Goal: Purchase product/service

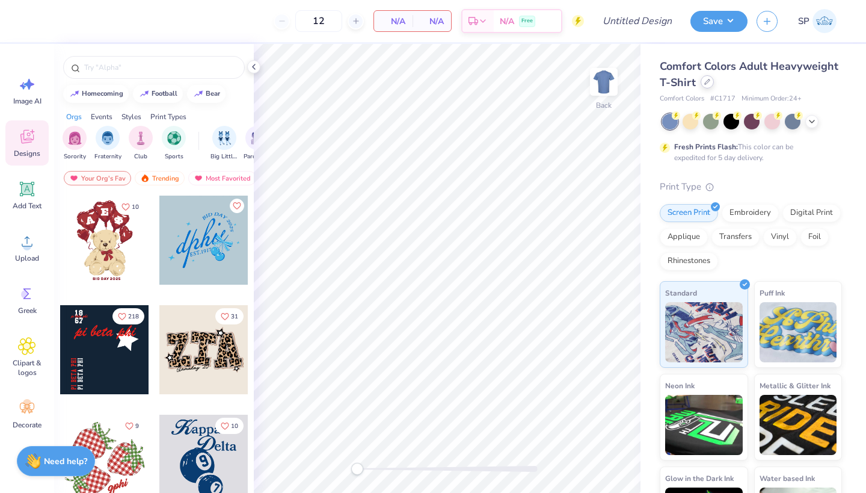
click at [704, 82] on icon at bounding box center [707, 82] width 6 height 6
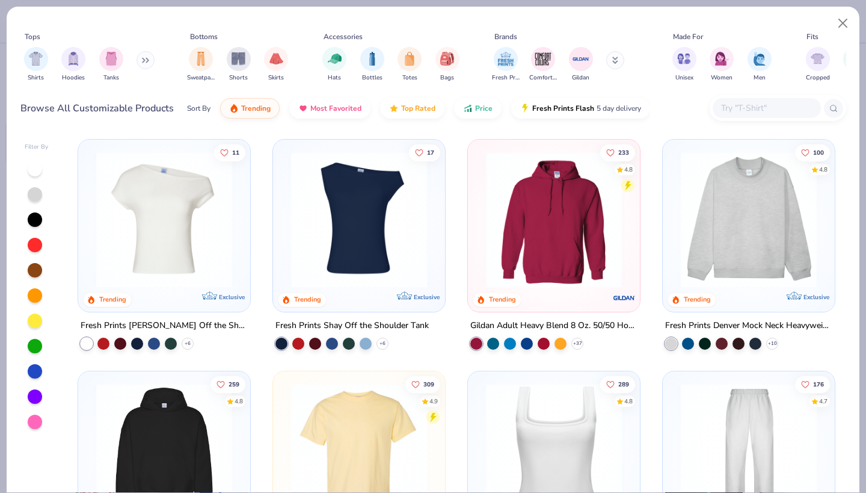
click at [769, 97] on div at bounding box center [778, 108] width 137 height 26
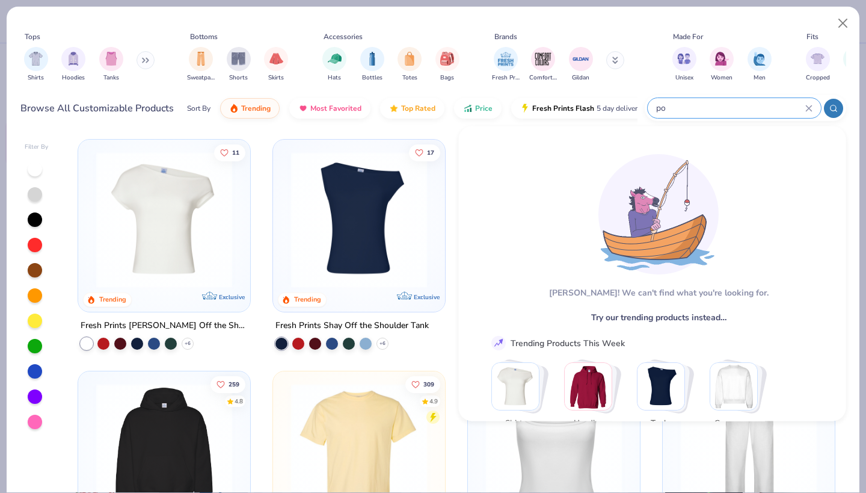
type input "p"
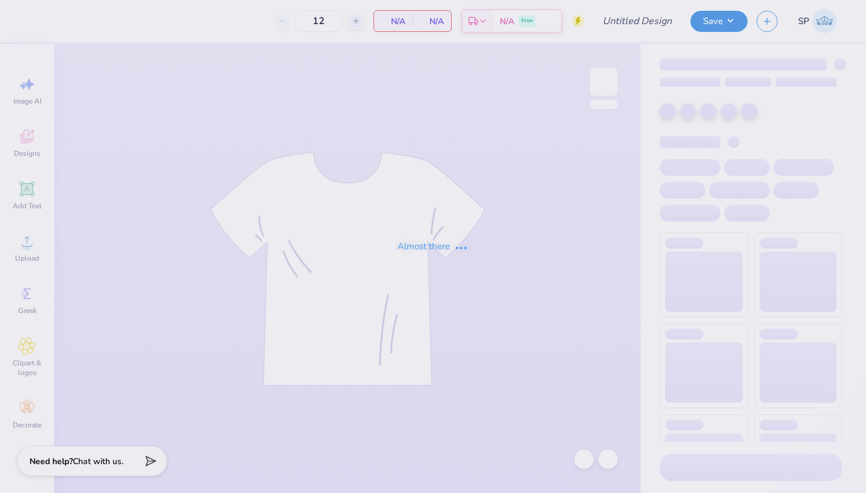
type input "Theta Phi Sweatsuit Sweatshirt F25#1"
type input "50"
